Goal: Check status

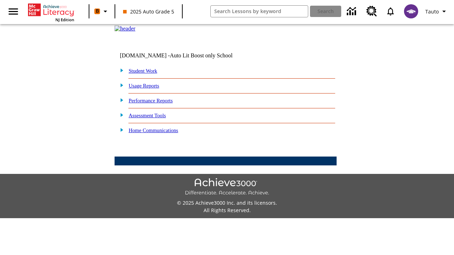
click at [147, 74] on link "Student Work" at bounding box center [143, 71] width 28 height 6
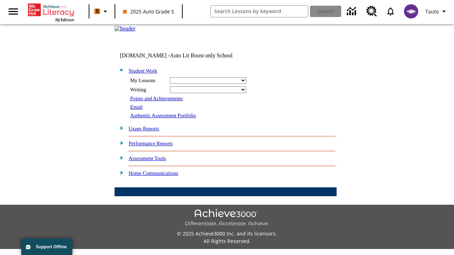
select select "/options/reports/?report_id=24&atype=14&section=2"
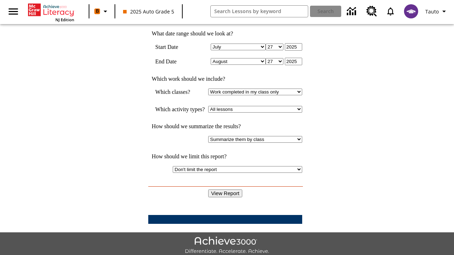
scroll to position [185, 0]
